Goal: Task Accomplishment & Management: Use online tool/utility

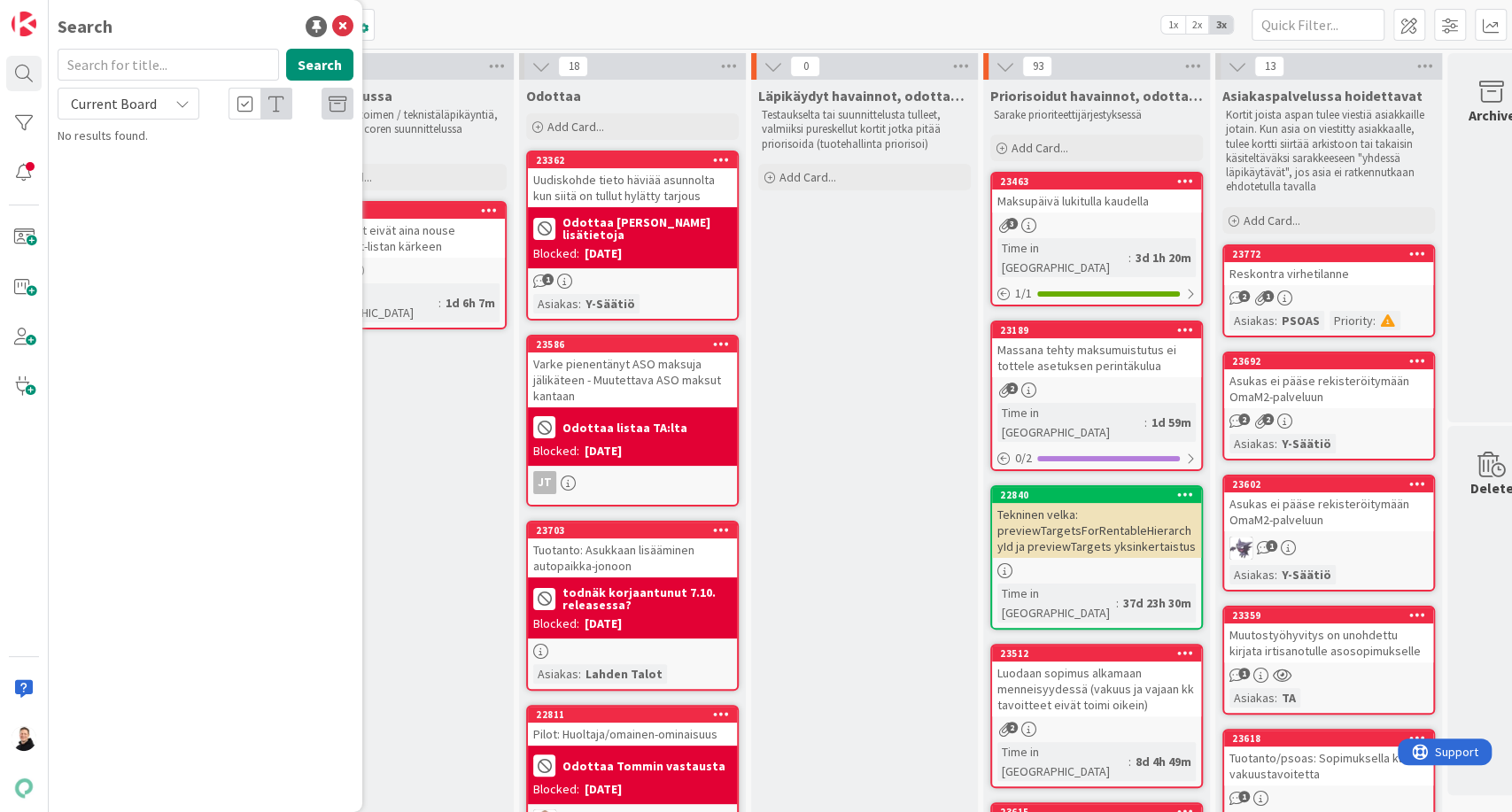
click at [499, 15] on div "Kanban Kenno - Havainnot 1x 2x 3x" at bounding box center [780, 24] width 1463 height 49
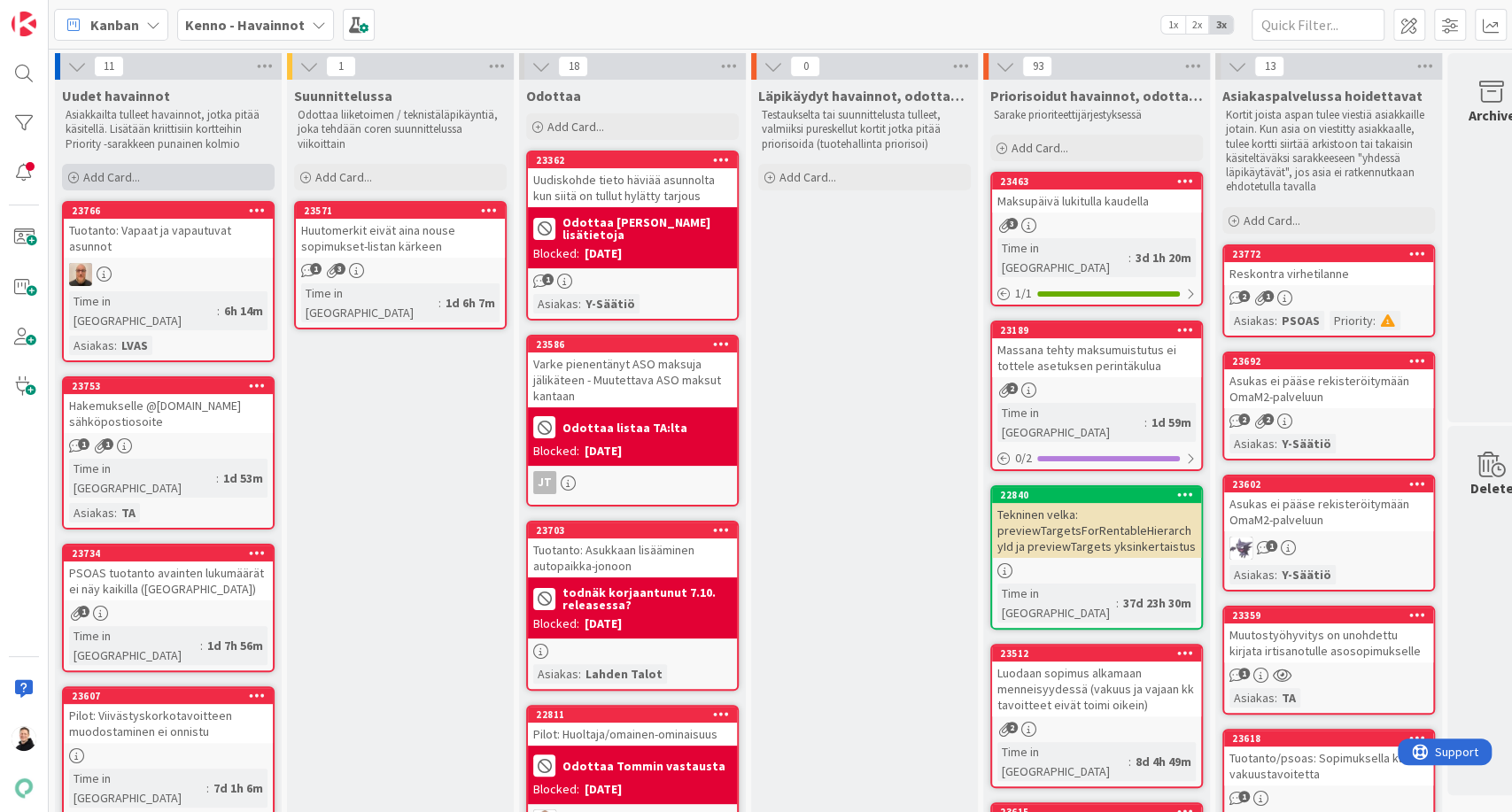
click at [94, 176] on span "Add Card..." at bounding box center [111, 177] width 57 height 16
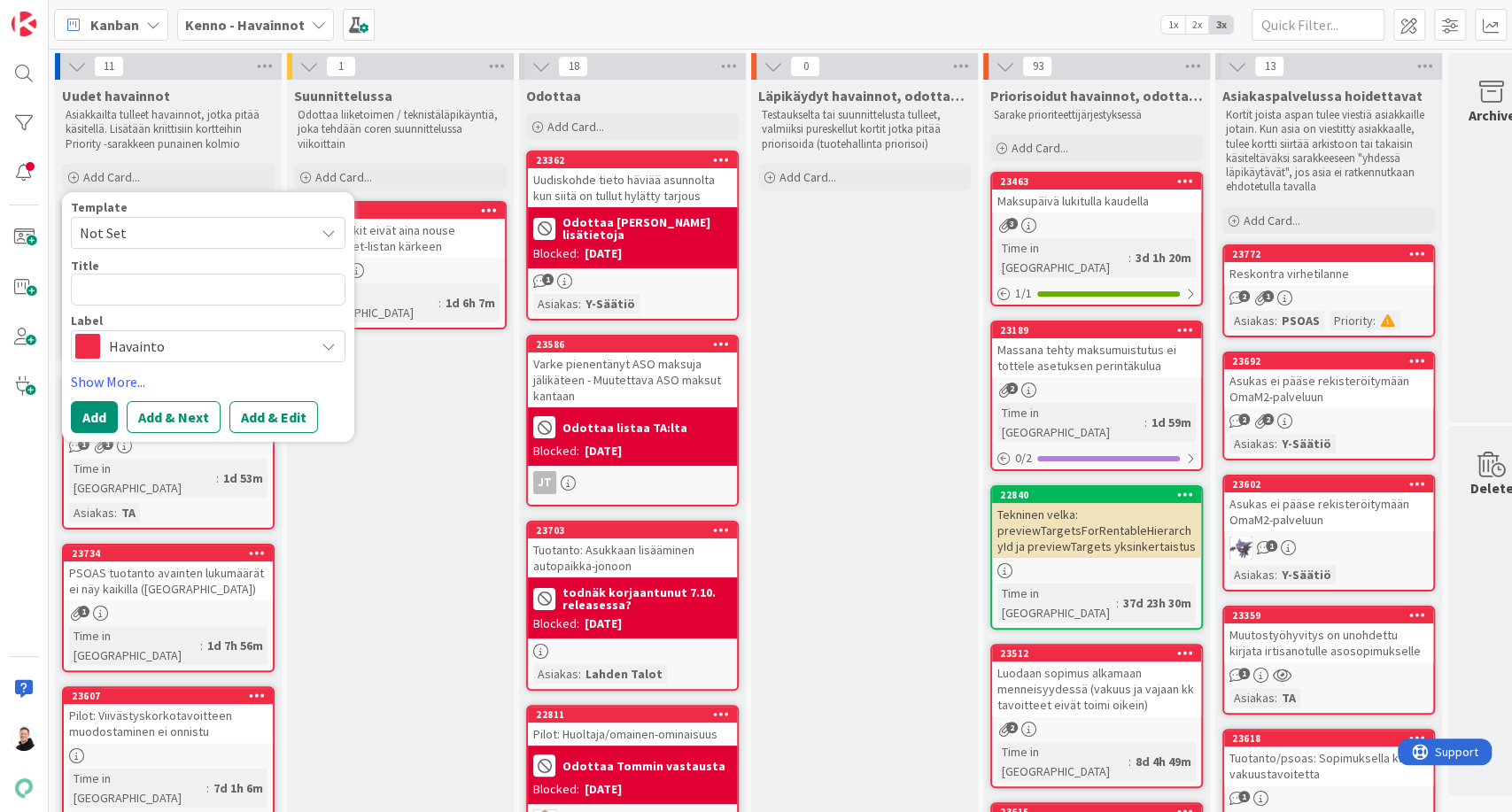
click at [128, 286] on textarea at bounding box center [208, 289] width 275 height 32
paste textarea "Hakemuksien rajaaminen statuksella 'Uusi'"
type textarea "x"
type textarea "Hakemuksien rajaaminen statuksella 'Uusi'"
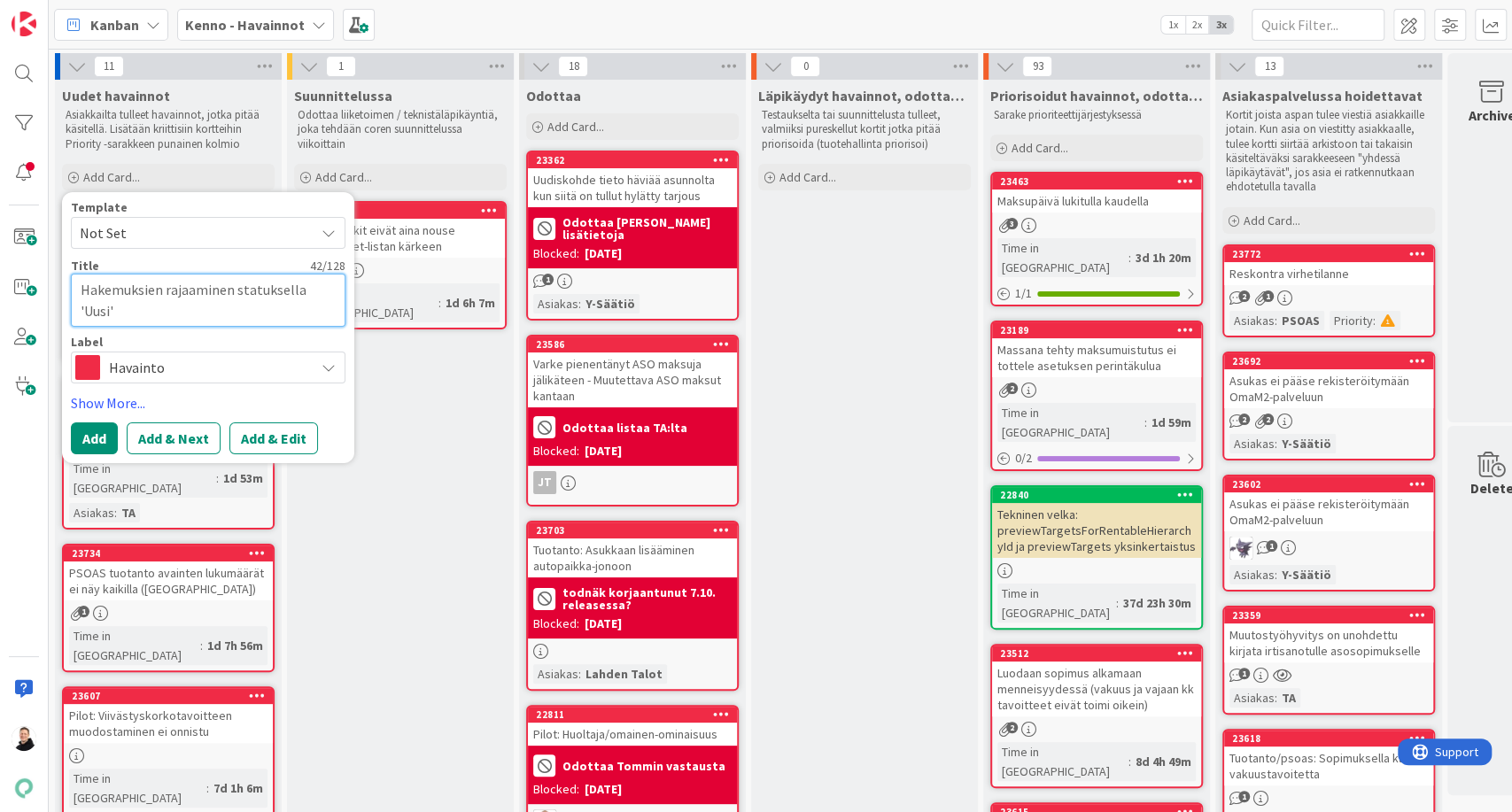
click at [191, 282] on textarea "Hakemuksien rajaaminen statuksella 'Uusi'" at bounding box center [208, 300] width 275 height 53
type textarea "x"
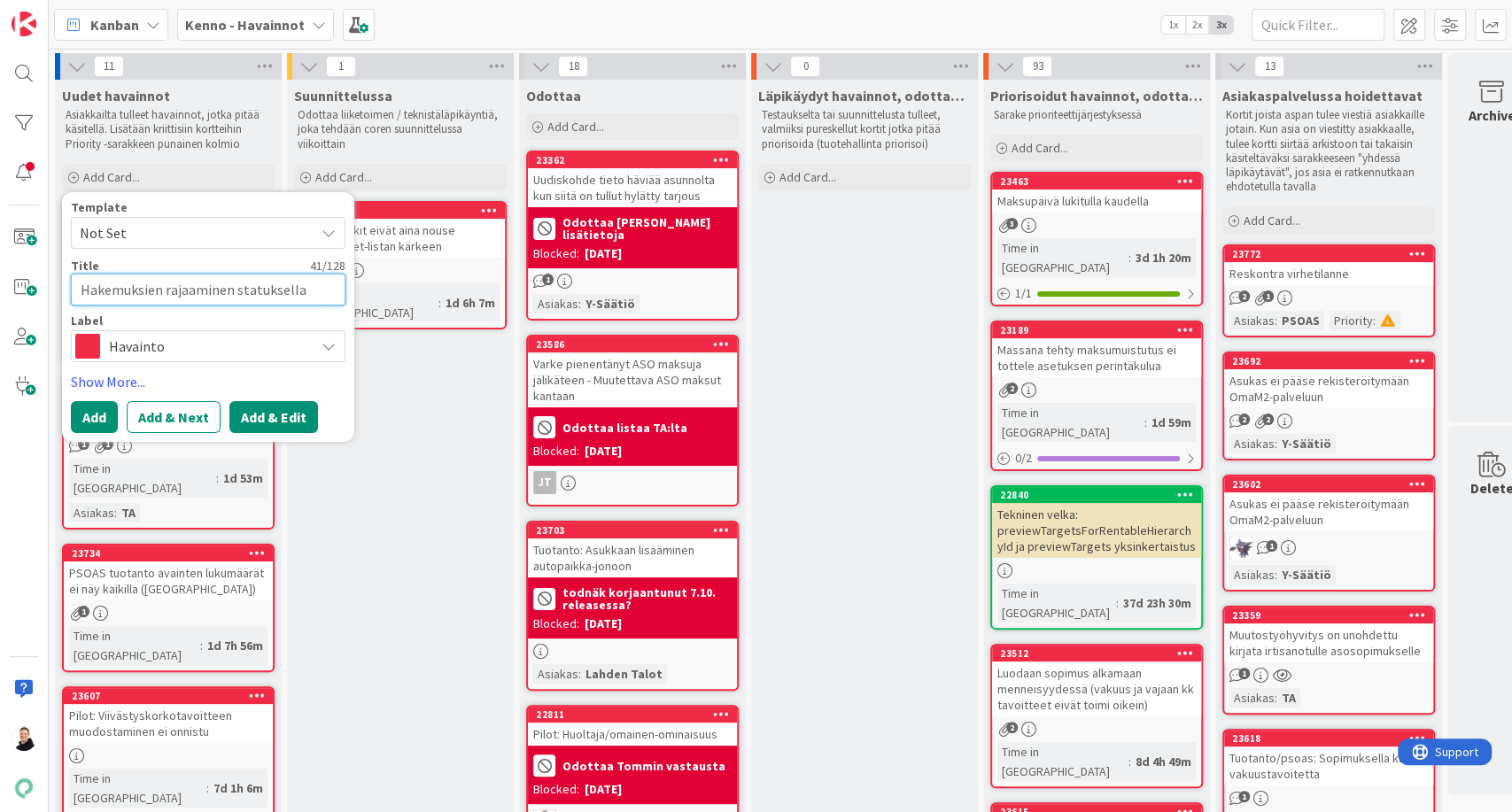
type textarea "Hakemuksien rajaaminen statuksella 'Uusi'"
click at [281, 423] on button "Add & Edit" at bounding box center [274, 416] width 89 height 32
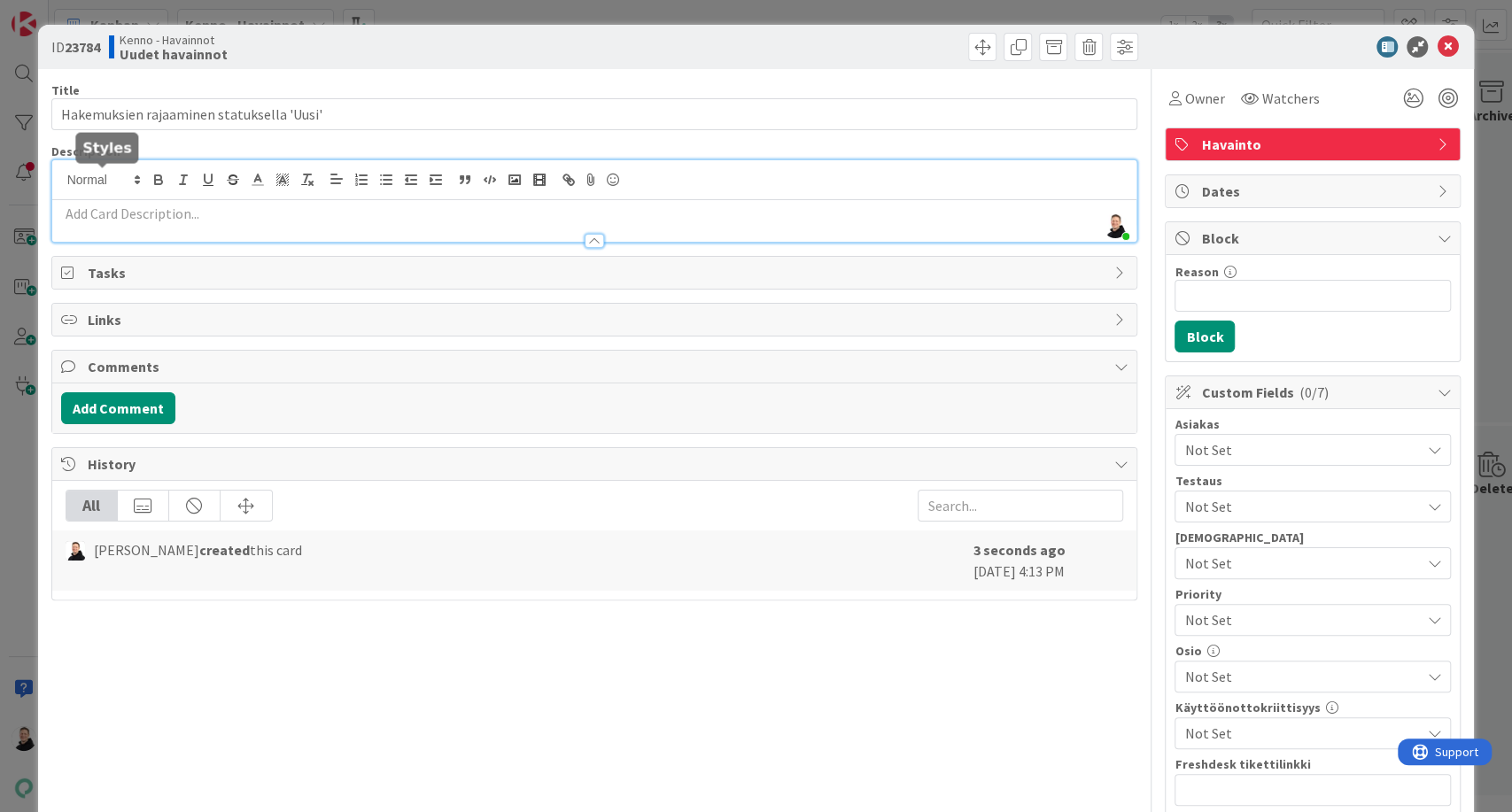
click at [118, 183] on div "Ansu Nevalainen just joined" at bounding box center [594, 201] width 1085 height 81
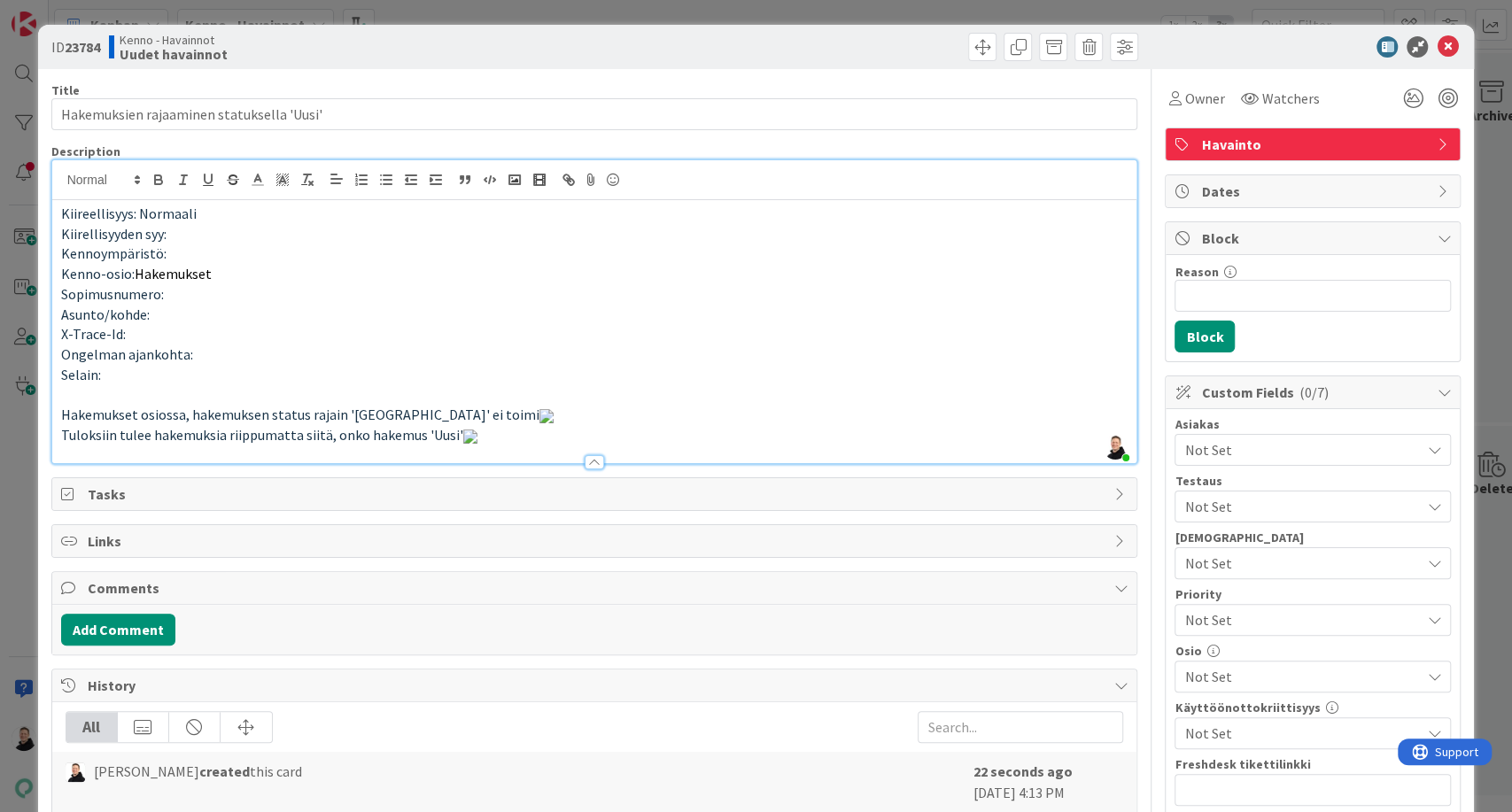
click at [428, 413] on p "Hakemukset osiossa, hakemuksen status rajain 'Uusi' ei toimi" at bounding box center [594, 415] width 1067 height 21
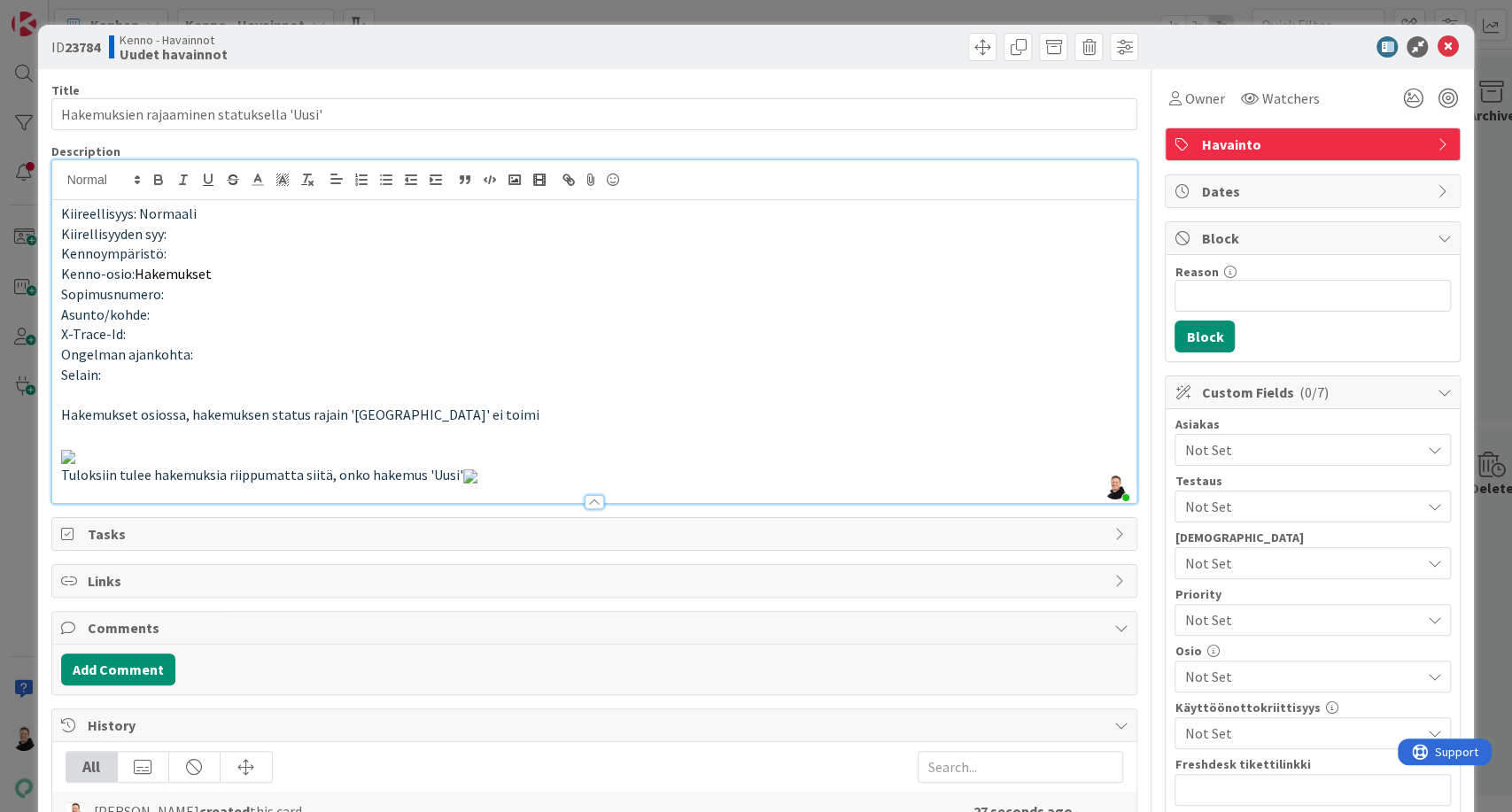
click at [1105, 461] on p at bounding box center [594, 455] width 1067 height 21
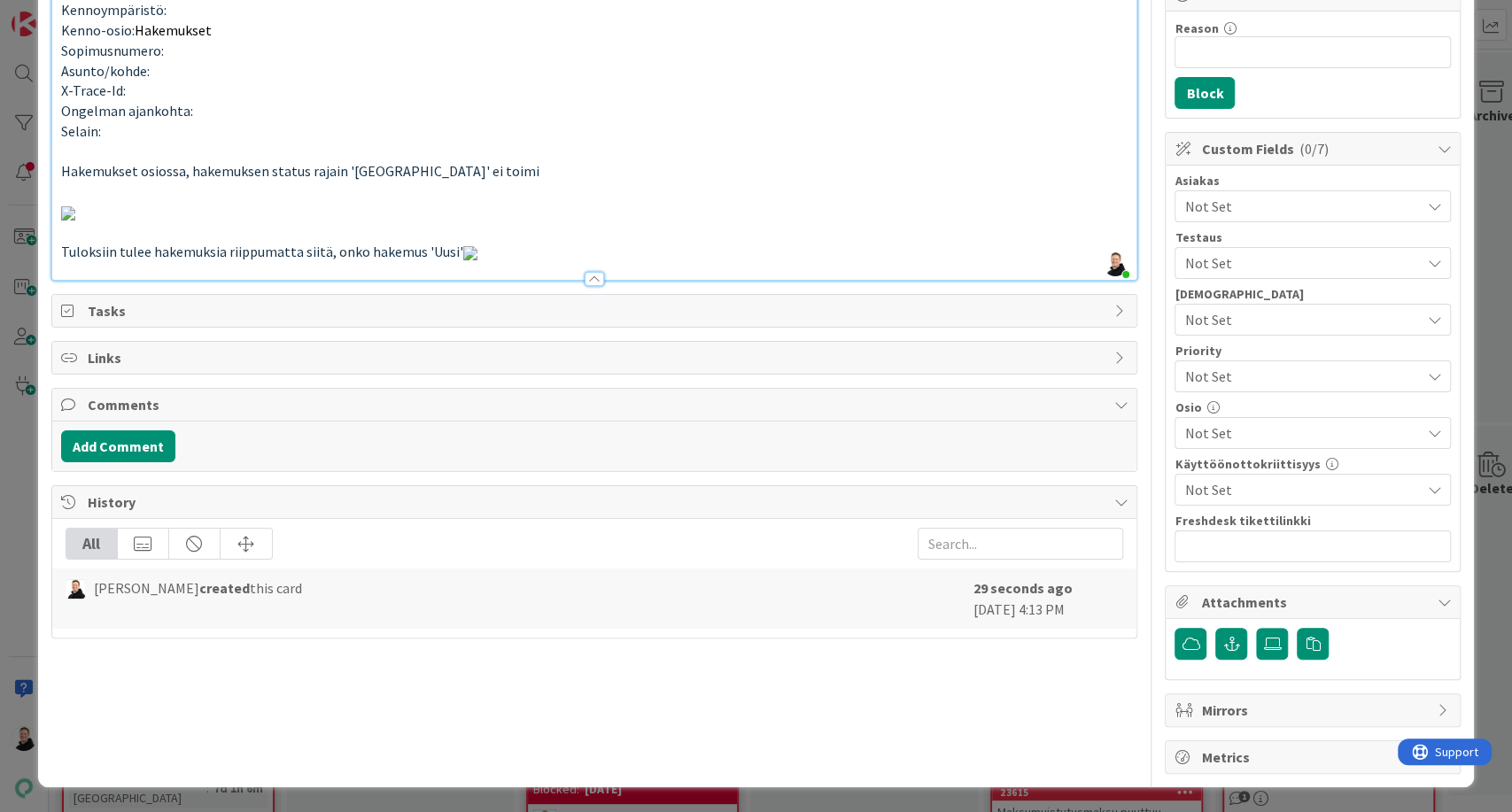
scroll to position [381, 0]
click at [446, 260] on span "Tuloksiin tulee hakemuksia riippumatta siitä, onko hakemus 'Uusi'" at bounding box center [269, 252] width 416 height 18
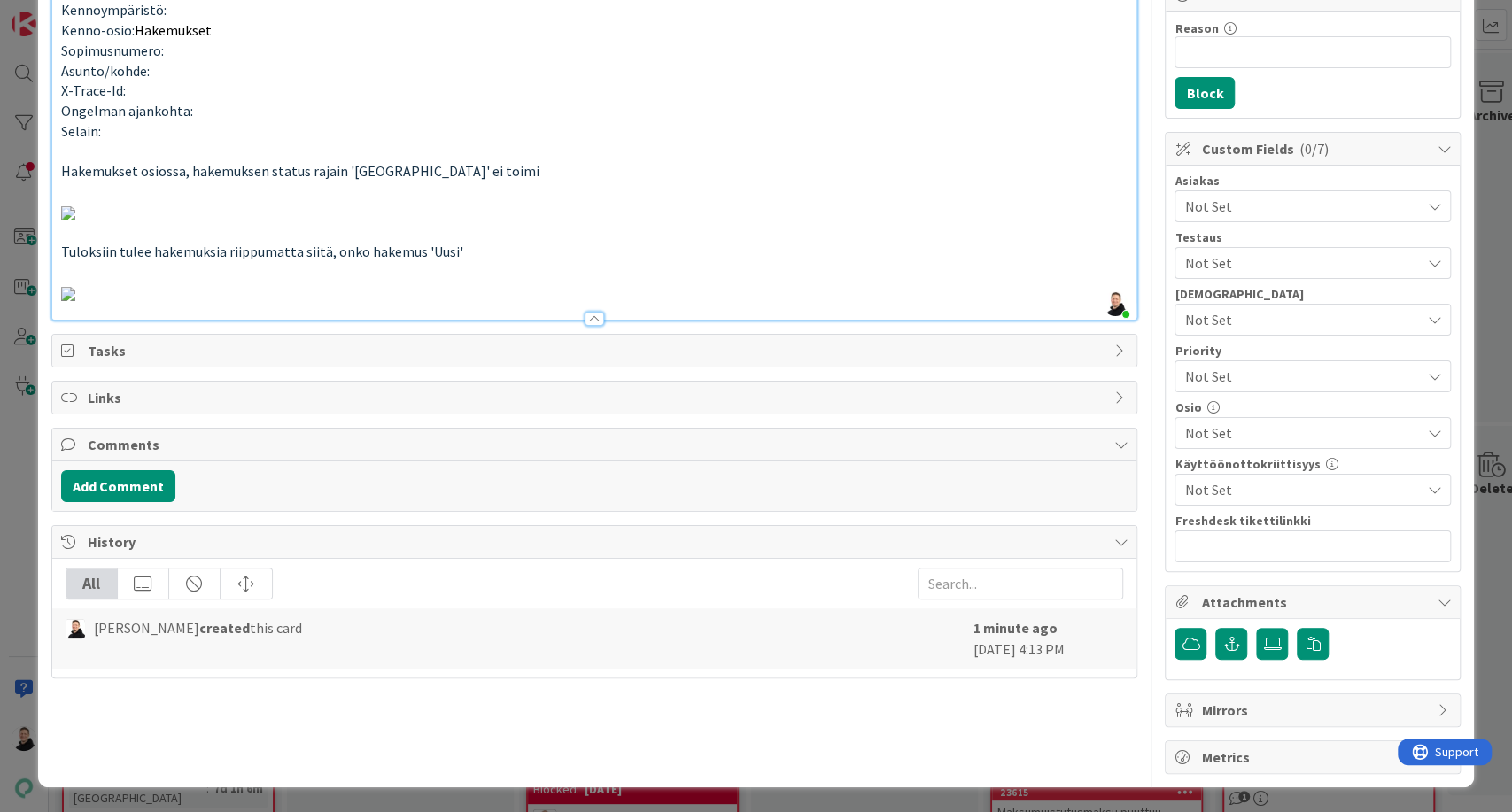
scroll to position [278, 0]
click at [1275, 196] on span "Not Set" at bounding box center [1302, 207] width 236 height 22
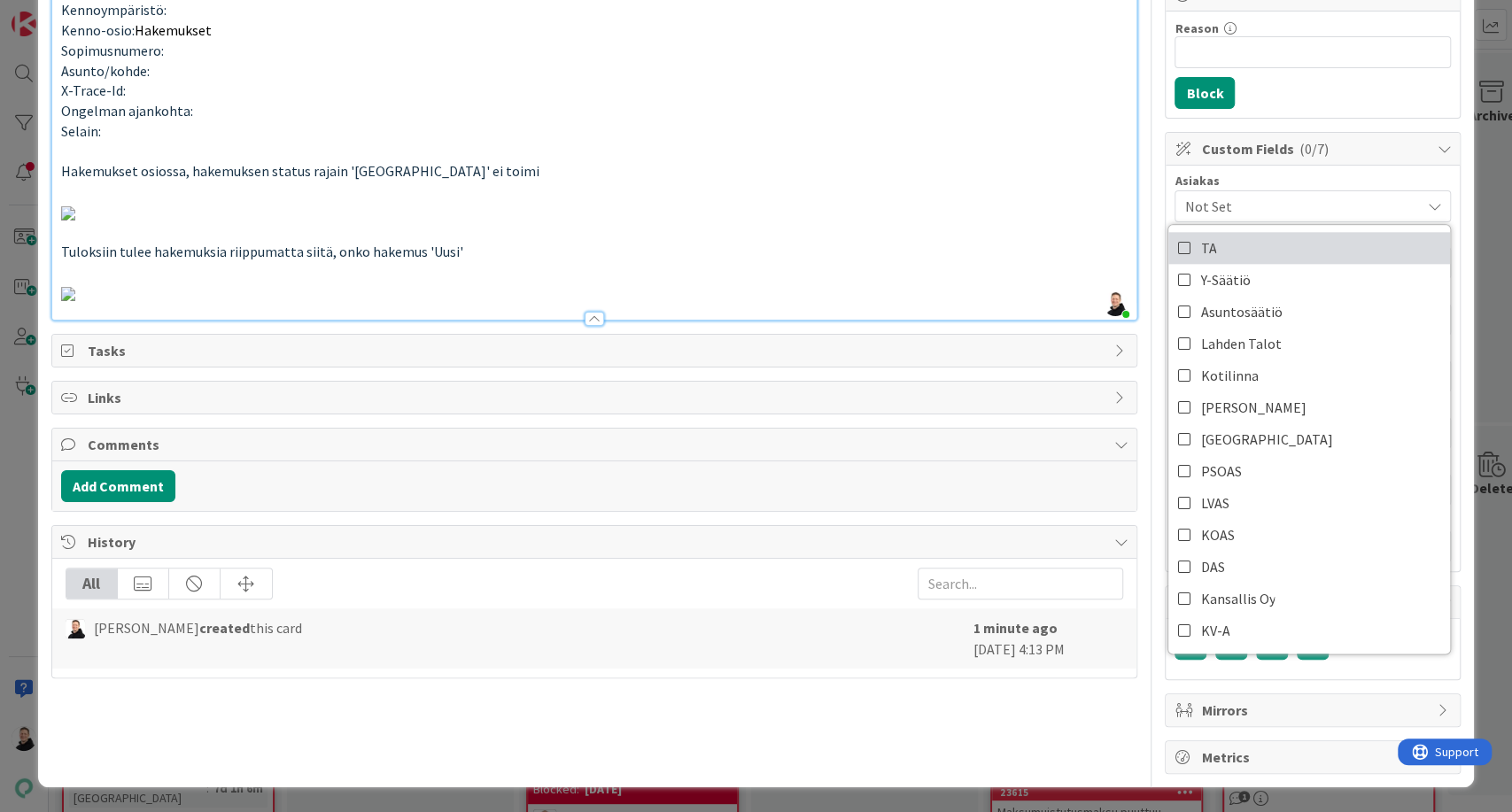
click at [1200, 232] on link "TA" at bounding box center [1309, 247] width 282 height 32
click at [901, 303] on p at bounding box center [594, 293] width 1067 height 21
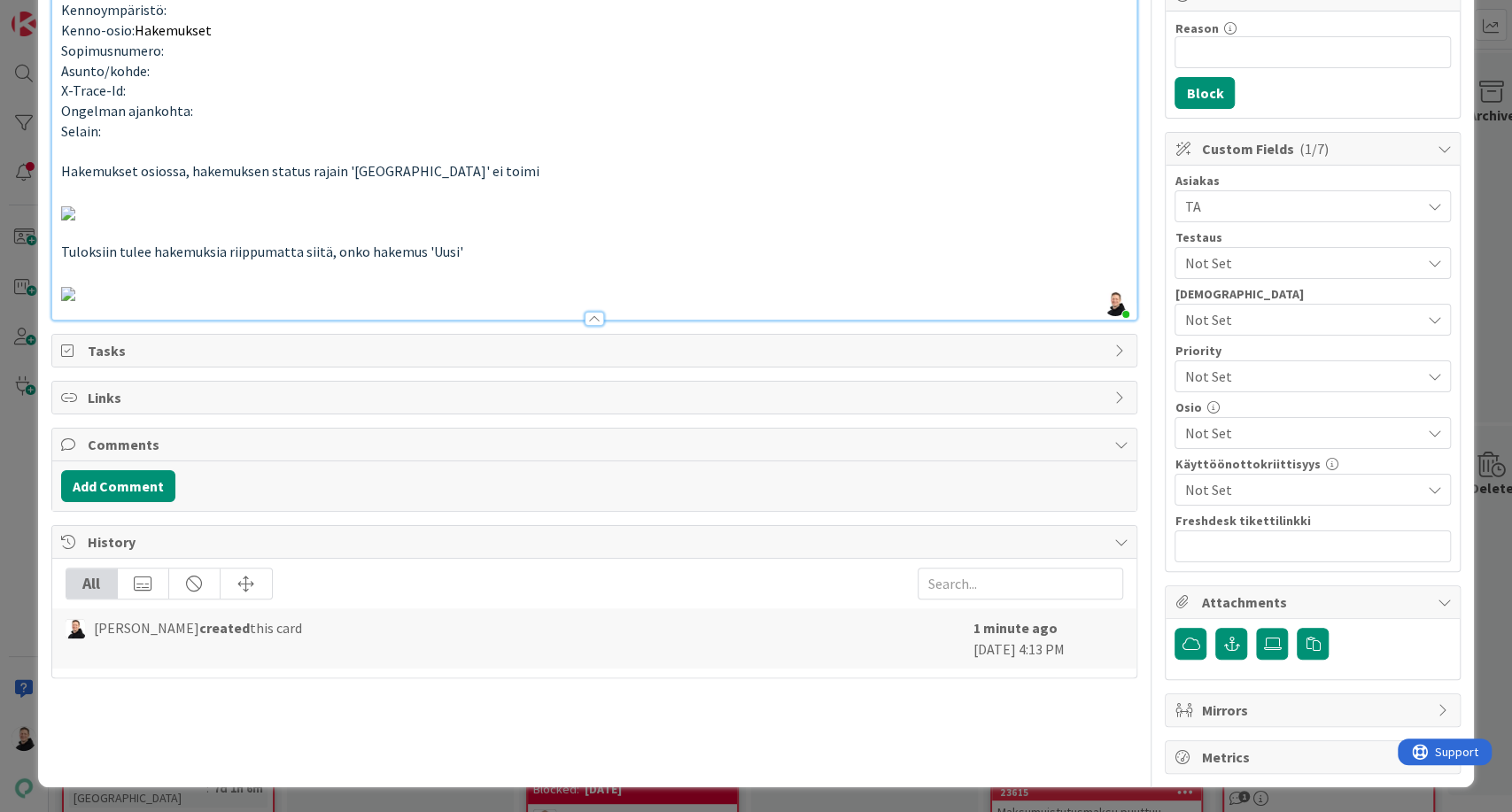
click at [1258, 423] on span "Not Set" at bounding box center [1302, 434] width 236 height 22
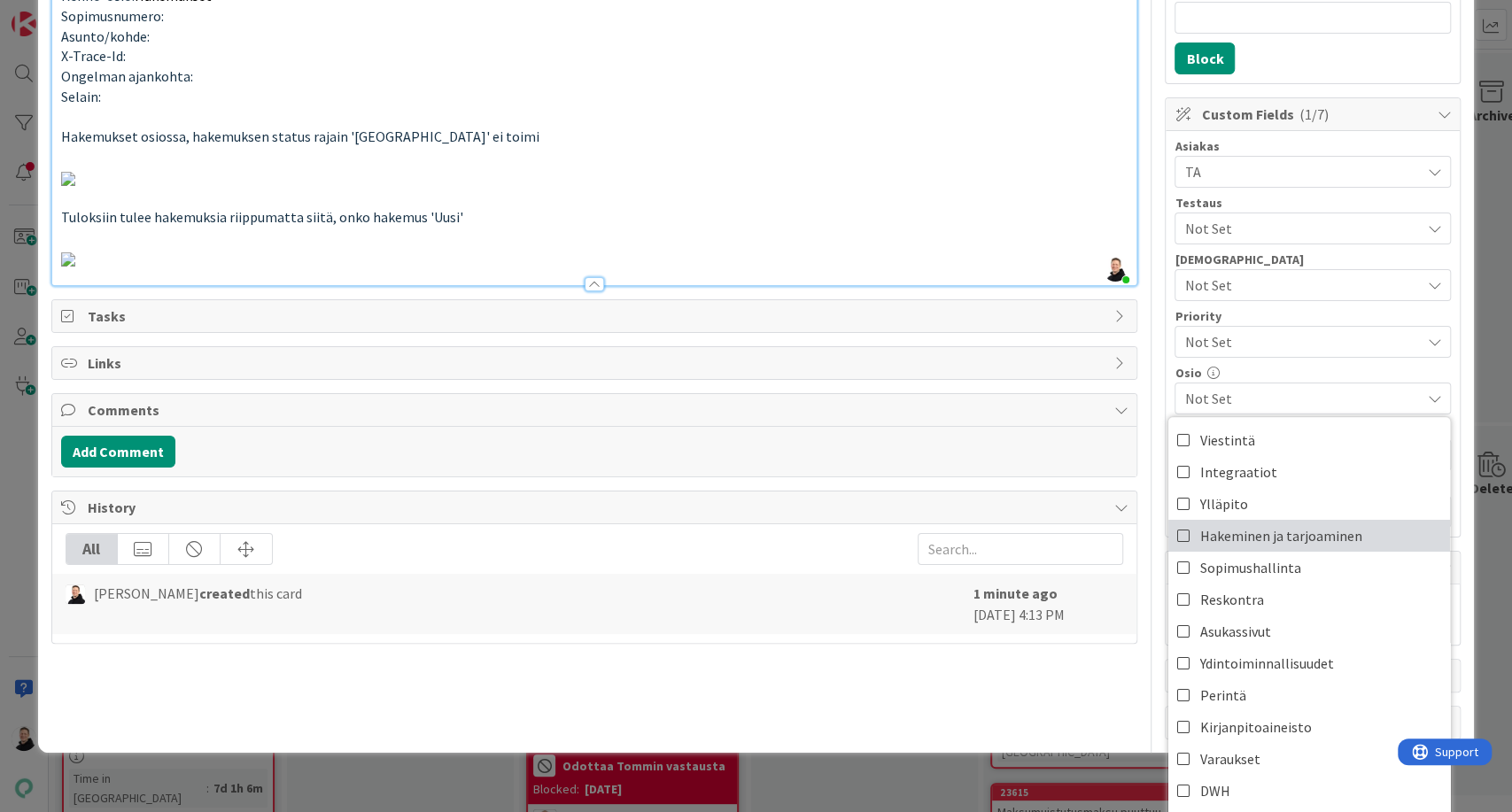
click at [1255, 540] on span "Hakeminen ja tarjoaminen" at bounding box center [1280, 535] width 162 height 26
click at [995, 268] on p at bounding box center [594, 258] width 1067 height 21
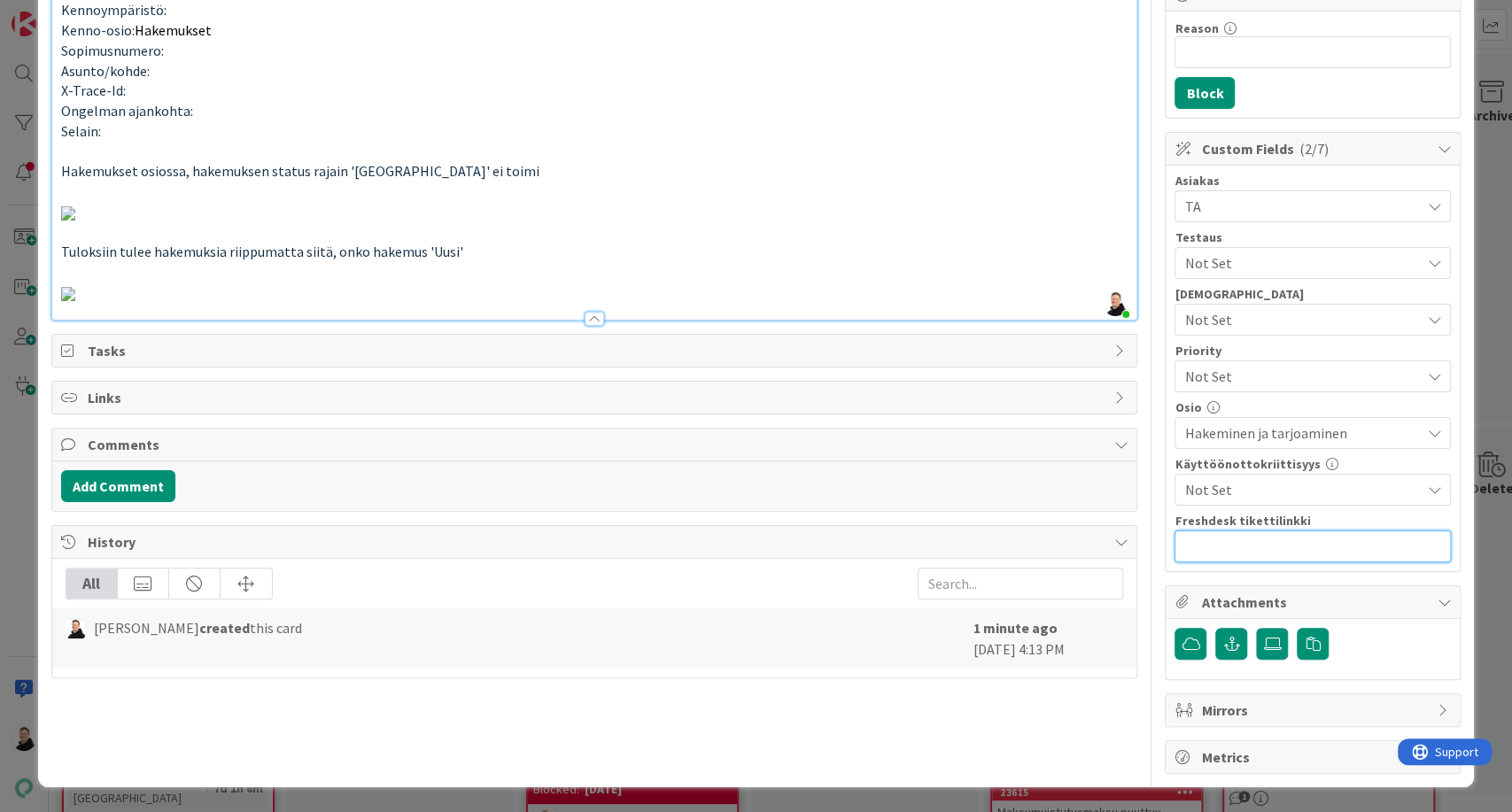
click at [1269, 530] on input "text" at bounding box center [1312, 546] width 276 height 32
click at [1213, 530] on input "text" at bounding box center [1312, 546] width 276 height 32
paste input "https://pandia-help.freshdesk.com/a/tickets/132180"
type input "https://pandia-help.freshdesk.com/a/tickets/132180"
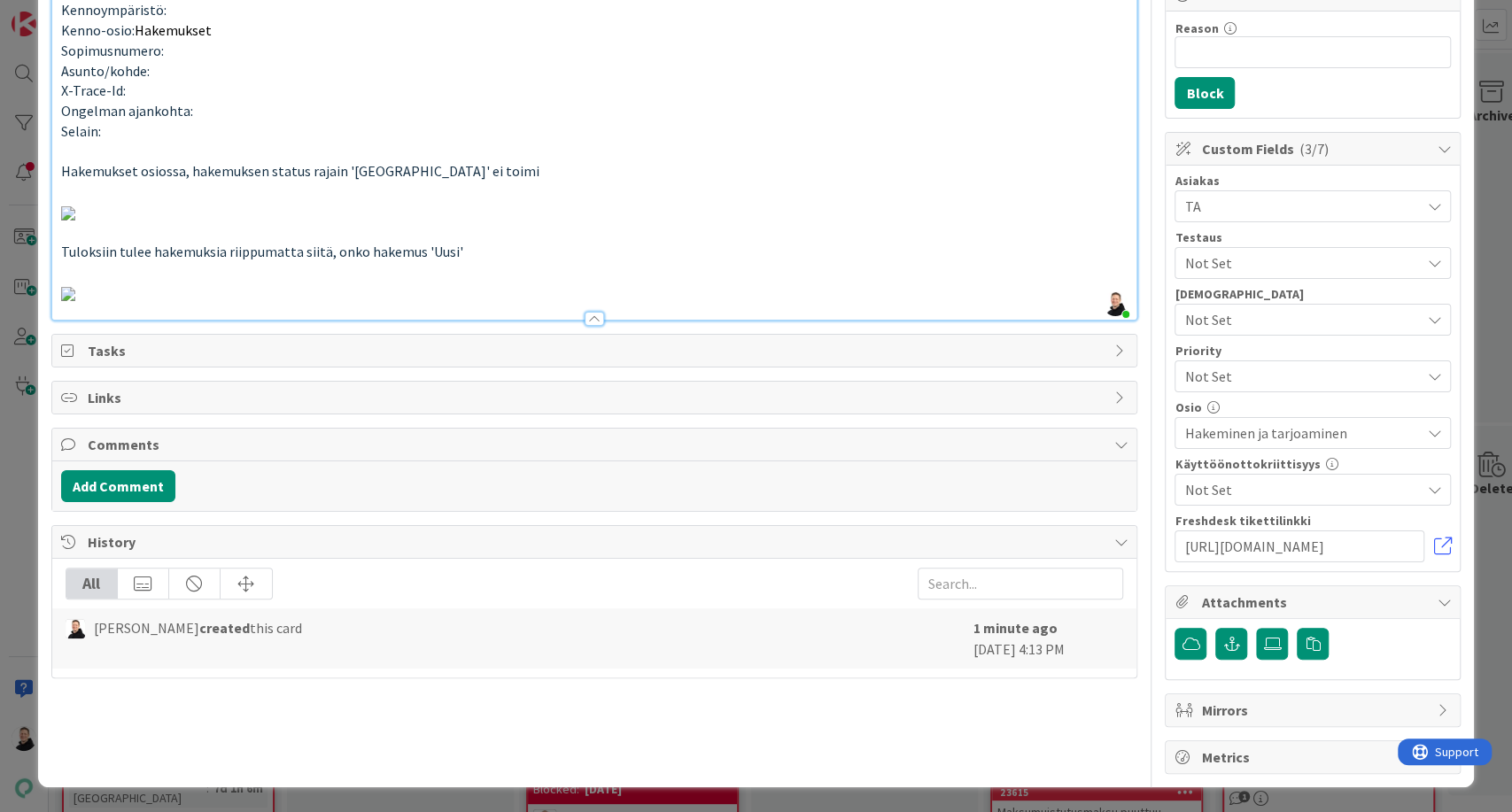
scroll to position [0, 0]
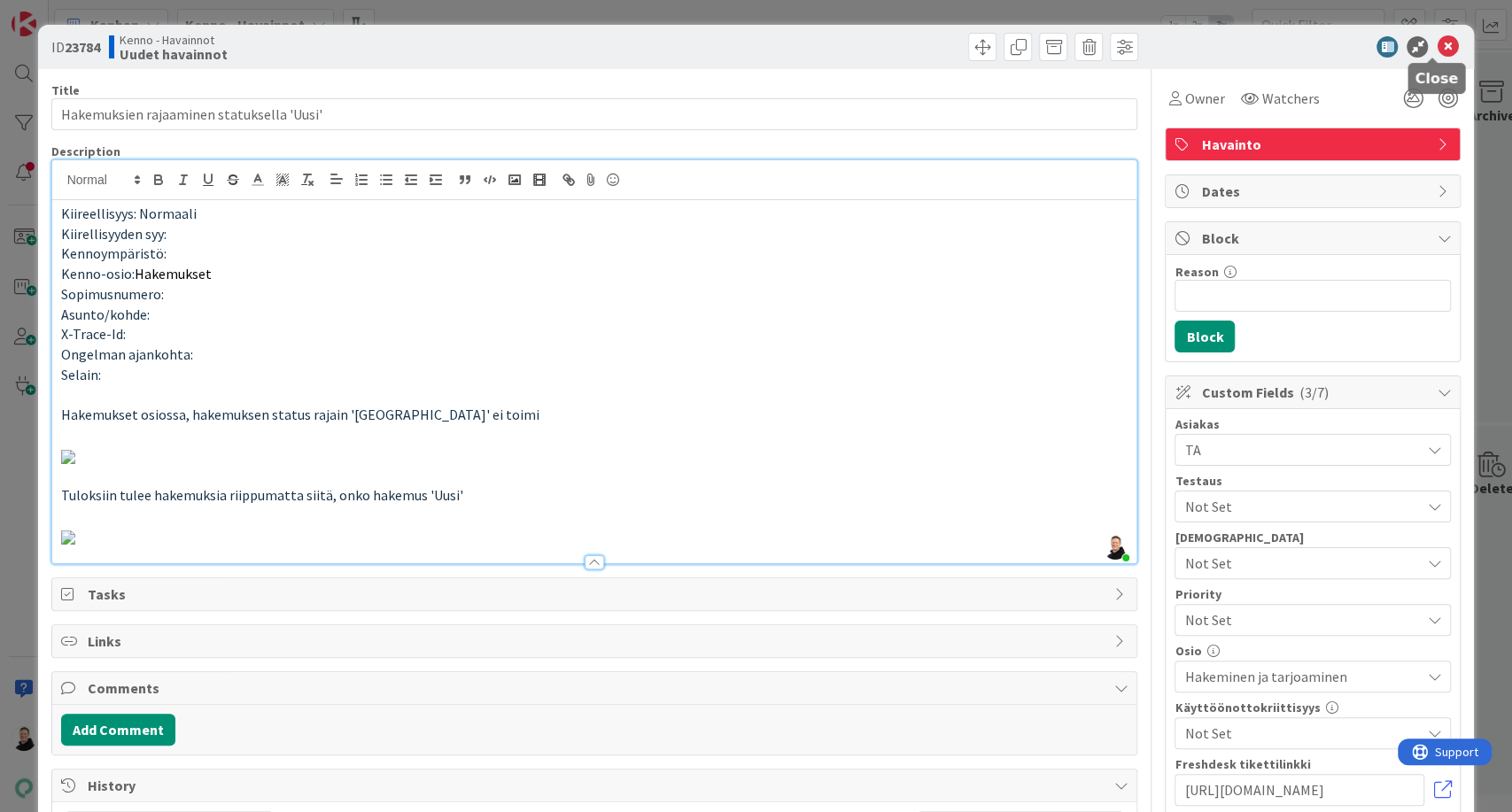
click at [1436, 49] on icon at bounding box center [1447, 47] width 22 height 22
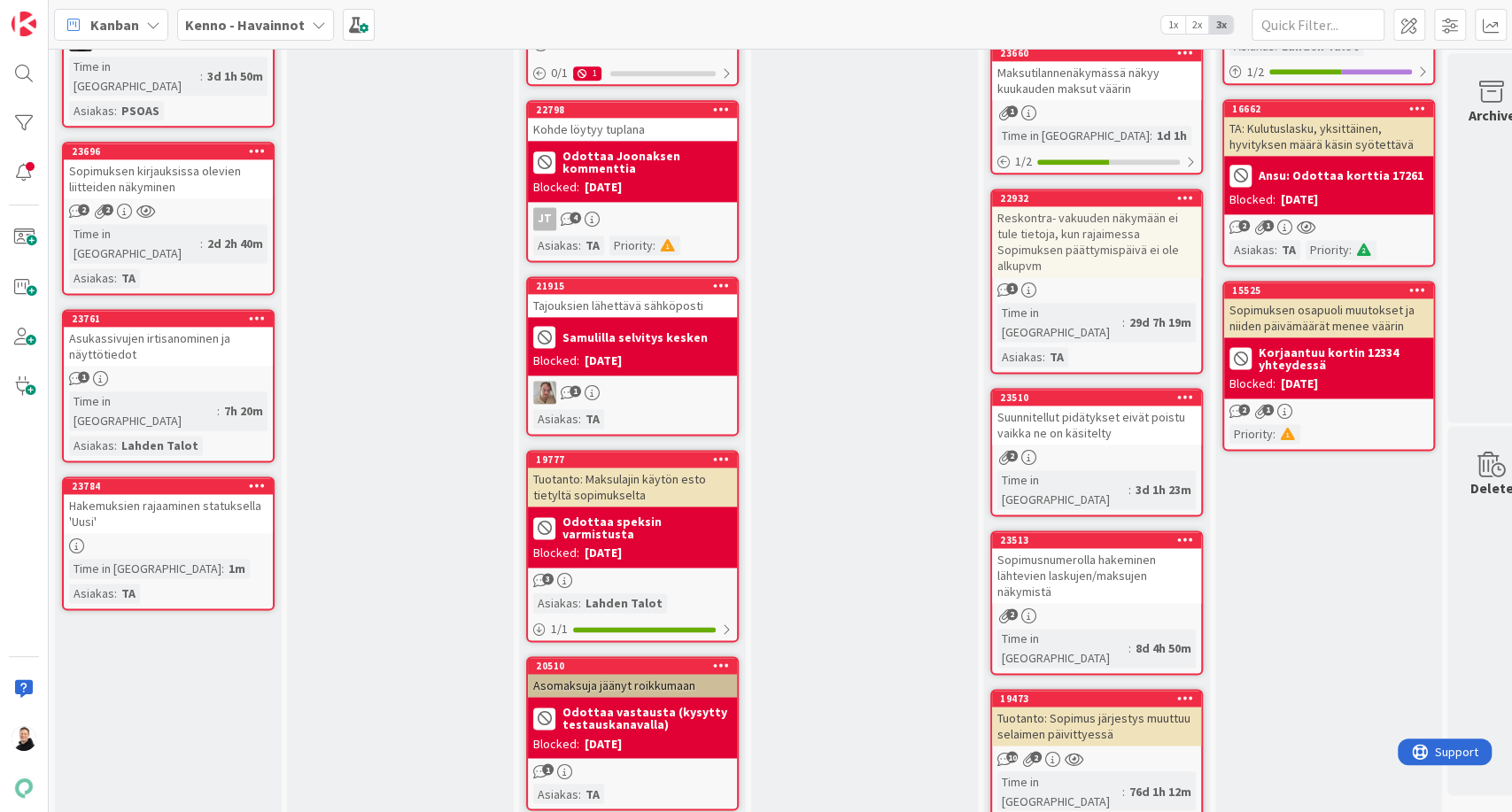
scroll to position [1613, 0]
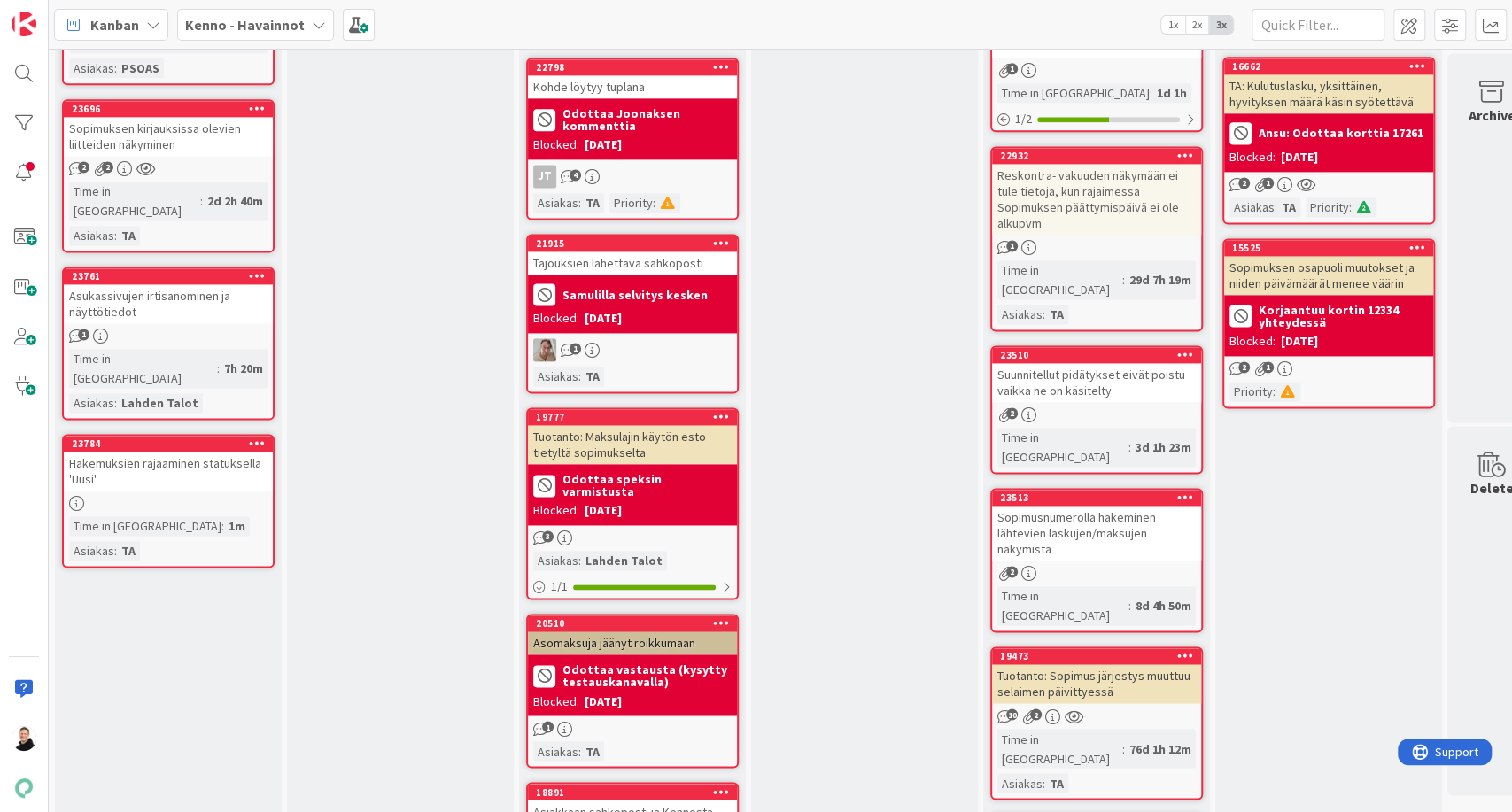
click at [135, 452] on div "Hakemuksien rajaaminen statuksella 'Uusi'" at bounding box center [168, 471] width 209 height 39
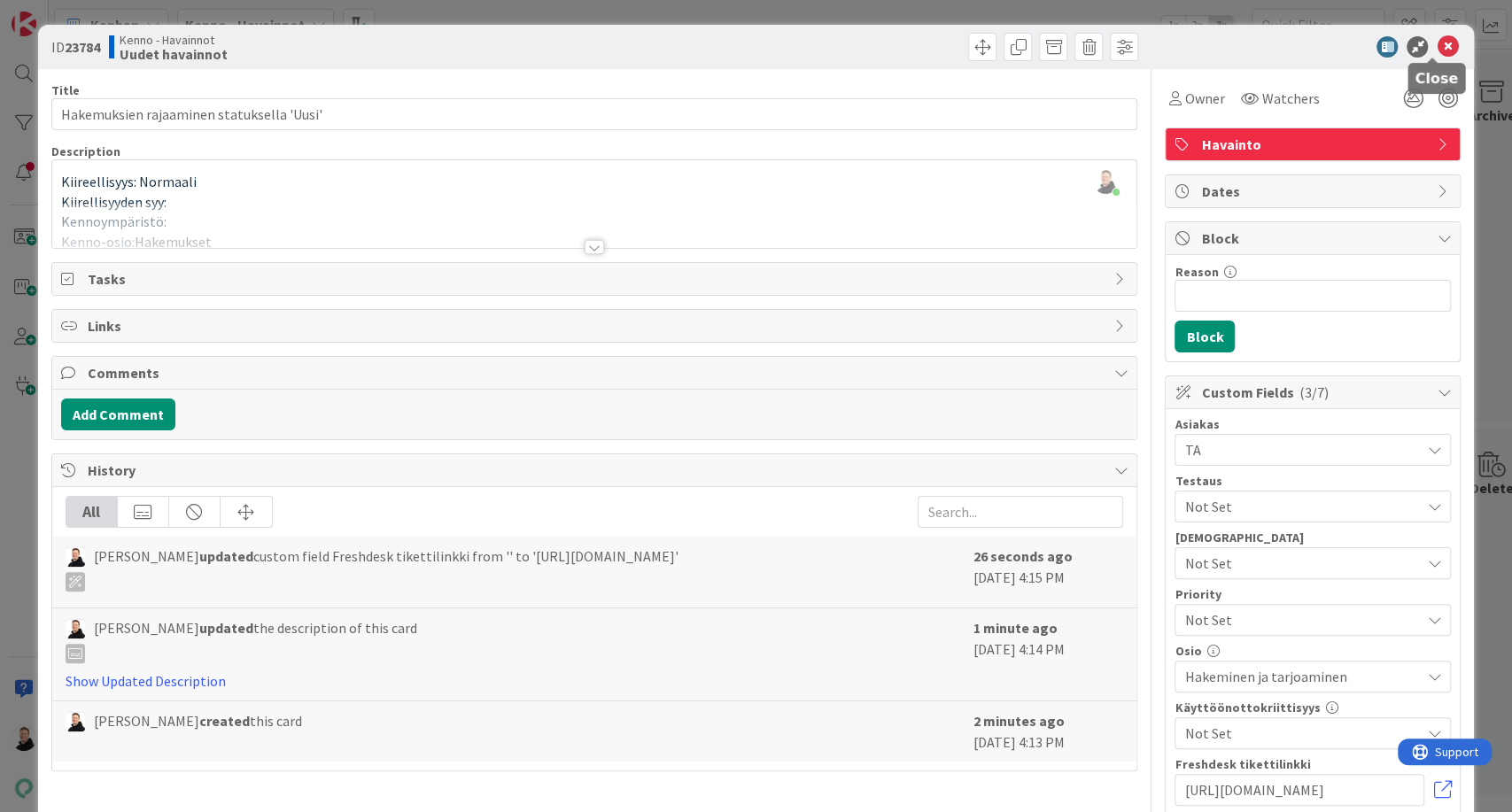
click at [1436, 51] on icon at bounding box center [1447, 47] width 22 height 22
